Goal: Transaction & Acquisition: Book appointment/travel/reservation

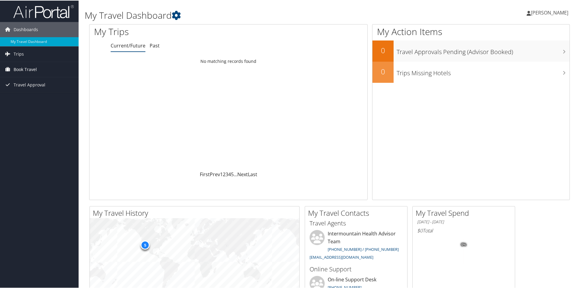
click at [34, 69] on span "Book Travel" at bounding box center [25, 68] width 23 height 15
click at [38, 80] on link "Agent Booking Request" at bounding box center [39, 80] width 79 height 9
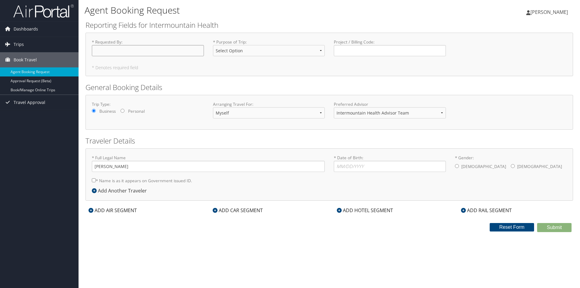
click at [135, 51] on input "* Requested By : Required" at bounding box center [148, 50] width 112 height 11
type input "[PERSON_NAME]"
click at [274, 52] on select "Select Option 3rd Party Reimbursable Business CME Conf or Education Groups Pers…" at bounding box center [269, 50] width 112 height 11
select select "Business"
click at [213, 45] on select "Select Option 3rd Party Reimbursable Business CME Conf or Education Groups Pers…" at bounding box center [269, 50] width 112 height 11
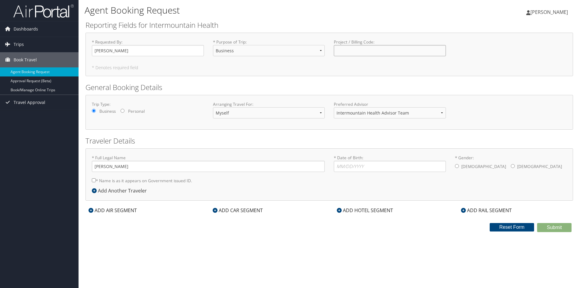
click at [354, 53] on input "Project / Billing Code : Required" at bounding box center [390, 50] width 112 height 11
click at [265, 114] on select "Myself Another Traveler Guest Traveler" at bounding box center [269, 112] width 112 height 11
click at [511, 167] on input "* Gender: Male Female" at bounding box center [513, 166] width 4 height 4
radio input "true"
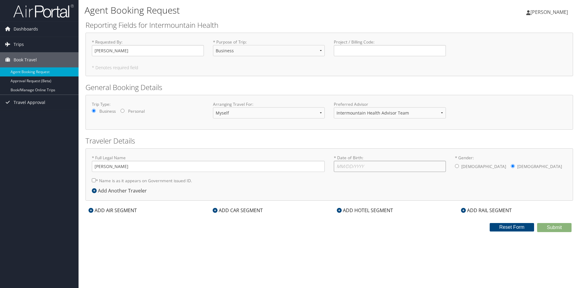
click at [381, 167] on input "* Date of Birth: Invalid Date" at bounding box center [390, 166] width 112 height 11
type input "01/04/1976"
click at [353, 238] on div "Agent Booking Request Jamie Acevedo Jamie Acevedo My Settings Travel Agency Con…" at bounding box center [330, 144] width 502 height 288
click at [362, 49] on input "Project / Billing Code : Required" at bounding box center [390, 50] width 112 height 11
click at [547, 13] on span "[PERSON_NAME]" at bounding box center [549, 12] width 37 height 7
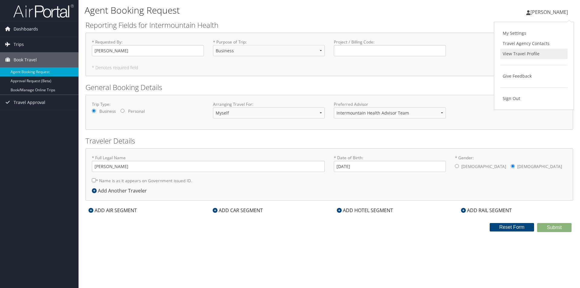
click at [515, 52] on link "View Travel Profile" at bounding box center [534, 54] width 67 height 10
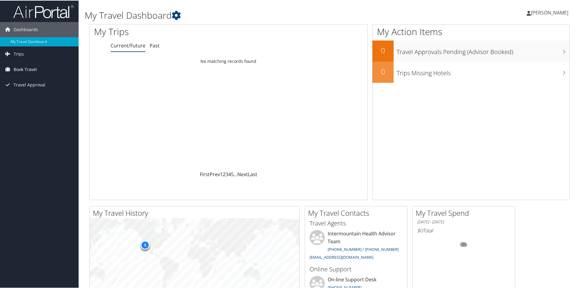
click at [24, 67] on span "Book Travel" at bounding box center [25, 68] width 23 height 15
click at [21, 96] on link "Book/Manage Online Trips" at bounding box center [39, 99] width 79 height 9
click at [25, 82] on link "Agent Booking Request" at bounding box center [39, 80] width 79 height 9
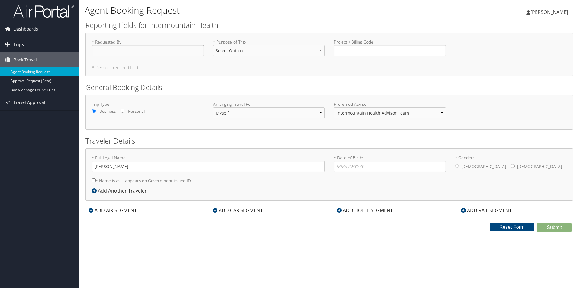
click at [102, 52] on input "* Requested By : Required" at bounding box center [148, 50] width 112 height 11
type input "[PERSON_NAME]"
click at [229, 47] on select "Select Option 3rd Party Reimbursable Business CME Conf or Education Groups Pers…" at bounding box center [269, 50] width 112 height 11
select select "Business"
click at [213, 45] on select "Select Option 3rd Party Reimbursable Business CME Conf or Education Groups Pers…" at bounding box center [269, 50] width 112 height 11
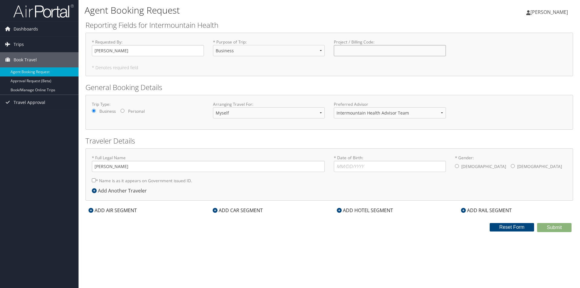
click at [345, 52] on input "Project / Billing Code : Required" at bounding box center [390, 50] width 112 height 11
type input "Nevada Children's Hospital Build"
click at [349, 167] on input "* Date of Birth: Invalid Date" at bounding box center [390, 166] width 112 height 11
type input "01/04/1976"
click at [511, 166] on input "* Gender: Male Female" at bounding box center [513, 166] width 4 height 4
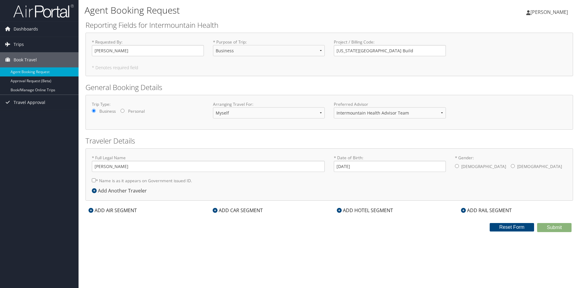
radio input "true"
click at [473, 250] on div "Agent Booking Request Jamie Acevedo Jamie Acevedo My Settings Travel Agency Con…" at bounding box center [330, 144] width 502 height 288
click at [36, 91] on link "Book/Manage Online Trips" at bounding box center [39, 90] width 79 height 9
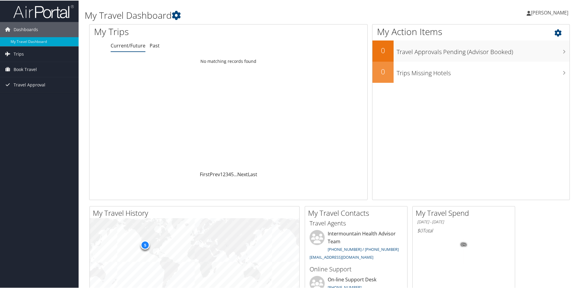
drag, startPoint x: 544, startPoint y: 0, endPoint x: 484, endPoint y: 24, distance: 64.3
click at [451, 26] on h1 "My Action Items" at bounding box center [470, 31] width 197 height 13
click at [540, 15] on span "[PERSON_NAME]" at bounding box center [549, 12] width 37 height 7
click at [512, 98] on link "Sign Out" at bounding box center [533, 98] width 67 height 10
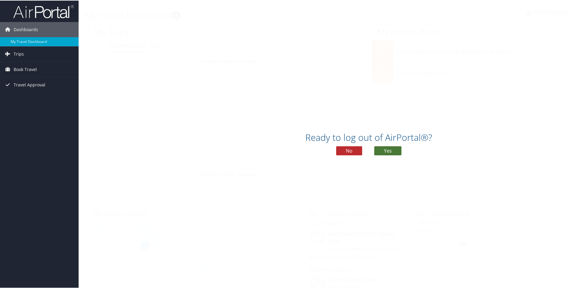
click at [388, 149] on button "Yes" at bounding box center [387, 150] width 27 height 9
